Goal: Task Accomplishment & Management: Use online tool/utility

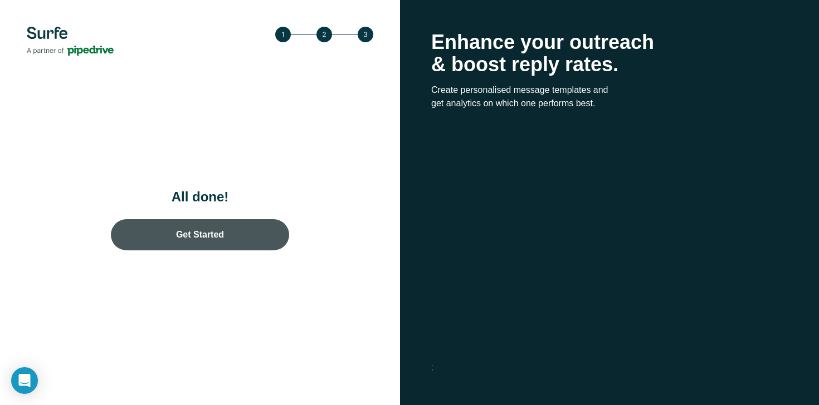
click at [272, 232] on link "Get Started" at bounding box center [200, 234] width 178 height 31
